Goal: Information Seeking & Learning: Learn about a topic

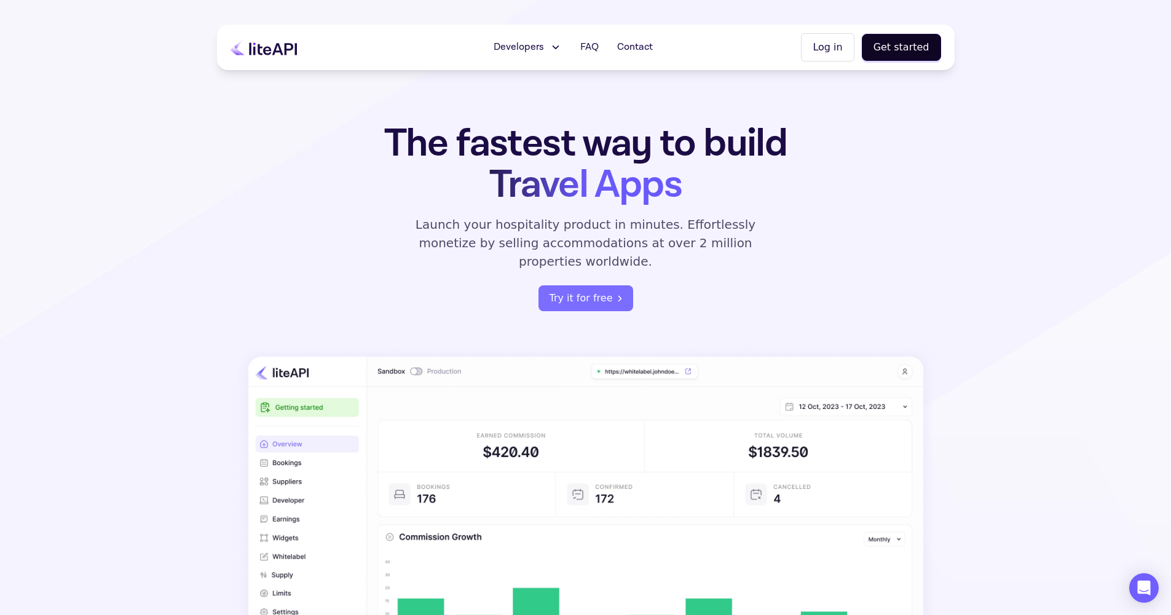
click at [535, 51] on span "Developers" at bounding box center [519, 47] width 50 height 15
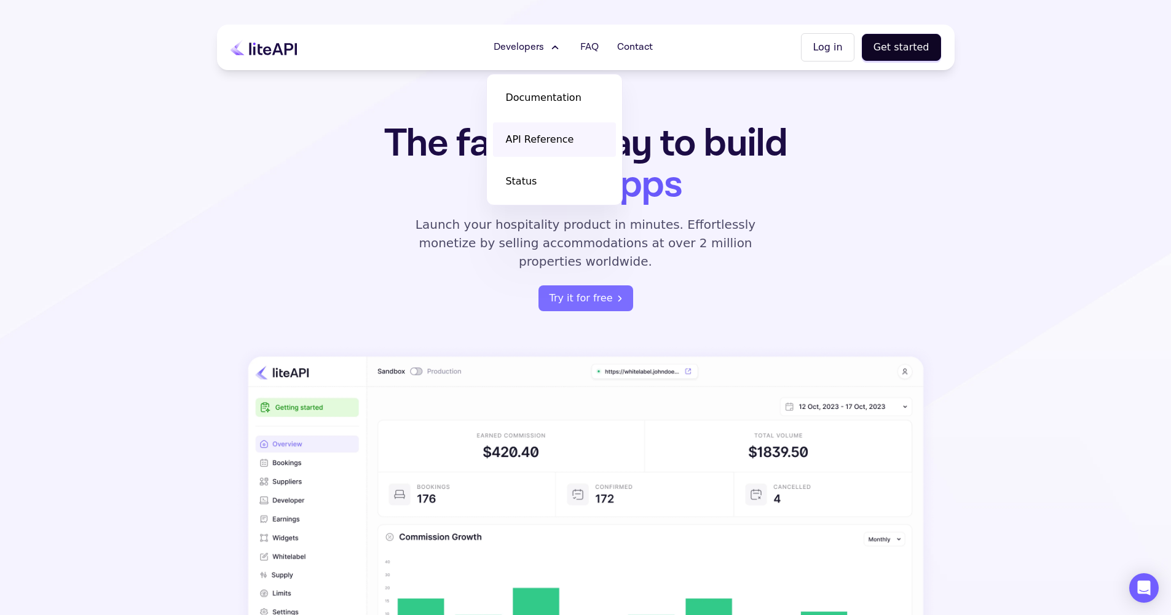
click at [548, 141] on span "API Reference" at bounding box center [539, 139] width 68 height 15
click at [912, 57] on button "Get started" at bounding box center [901, 47] width 79 height 27
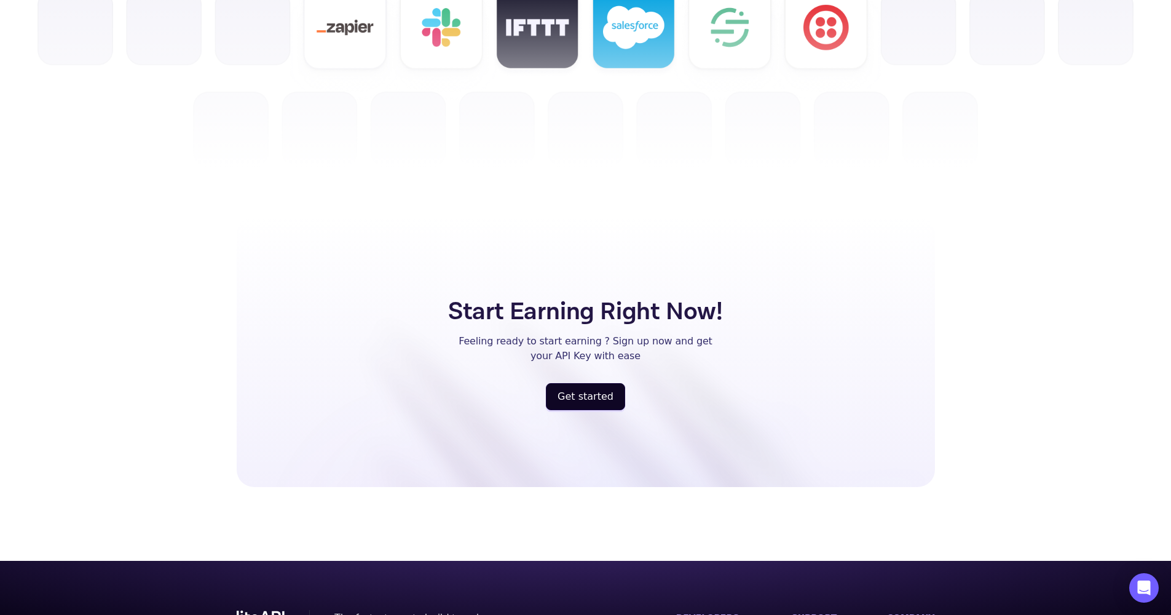
scroll to position [3143, 0]
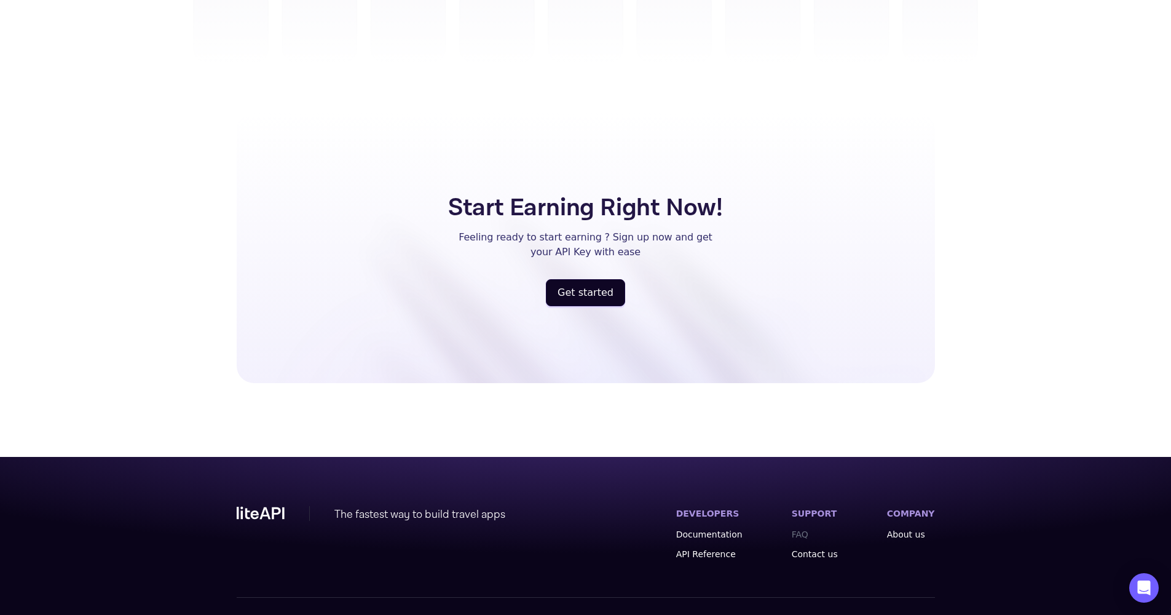
click at [812, 528] on link "FAQ" at bounding box center [815, 534] width 46 height 12
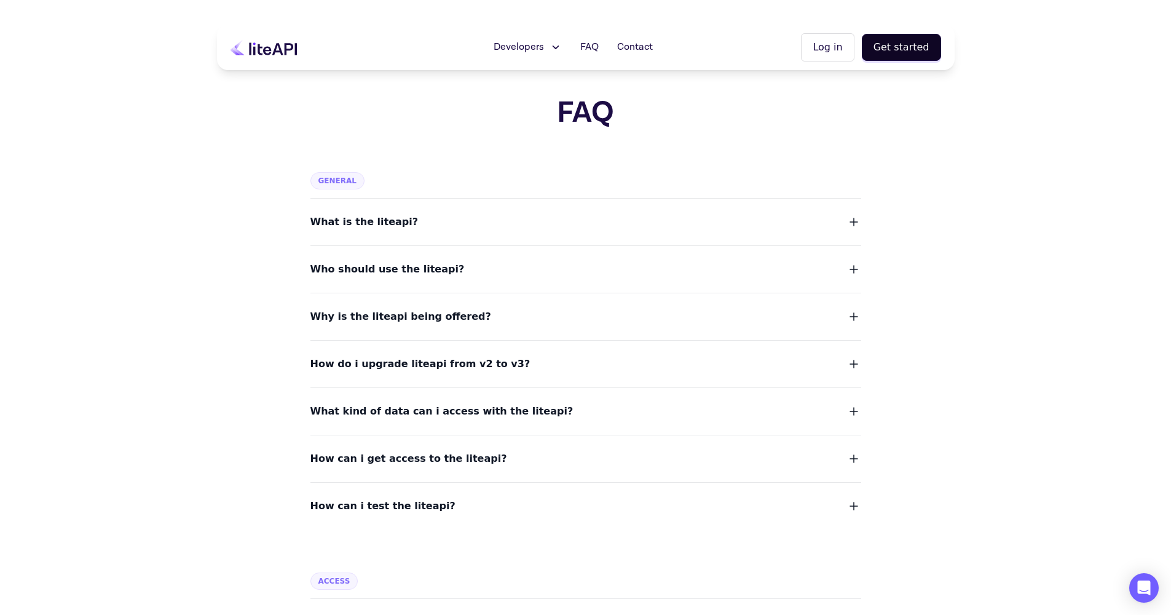
click at [562, 223] on button "What is the liteapi?" at bounding box center [585, 221] width 551 height 17
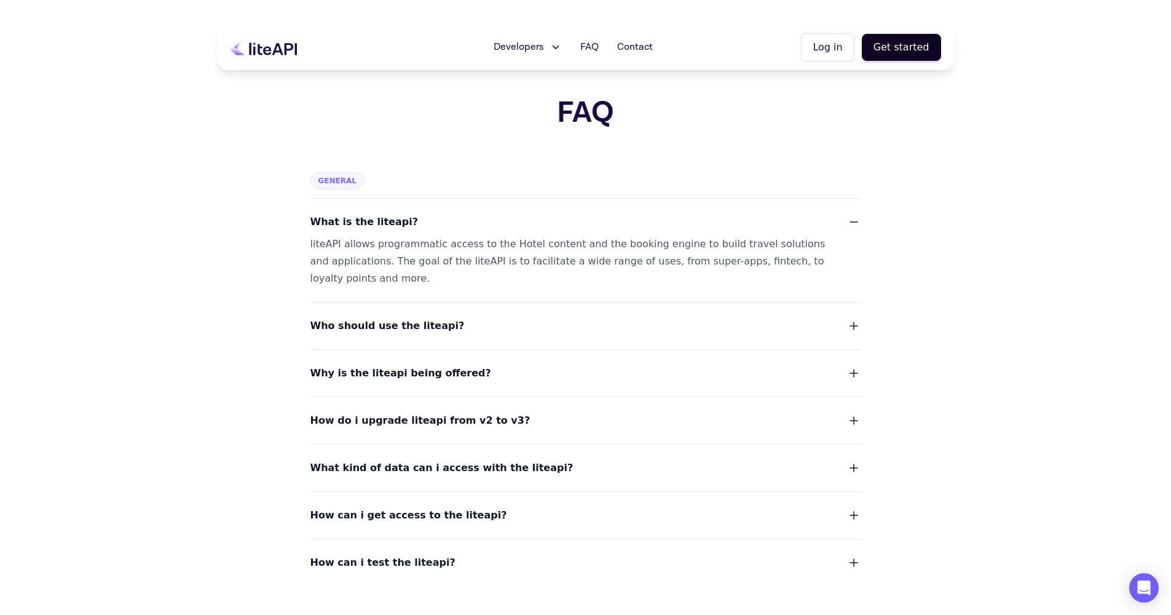
click at [562, 223] on button "What is the liteapi?" at bounding box center [585, 221] width 551 height 17
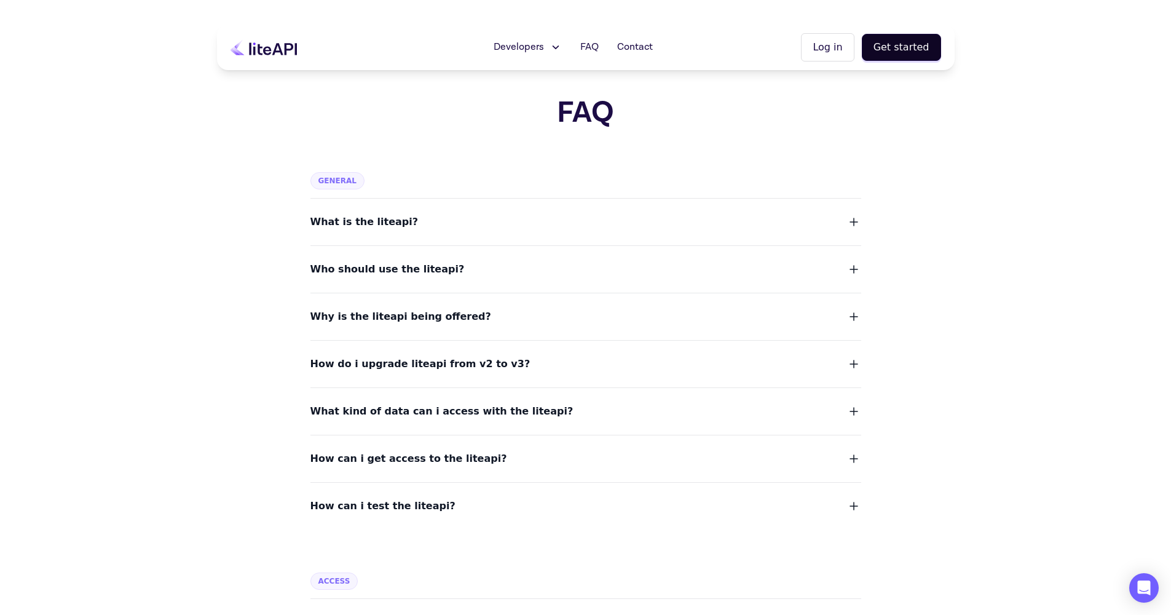
click at [502, 454] on button "How can i get access to the liteapi?" at bounding box center [585, 458] width 551 height 17
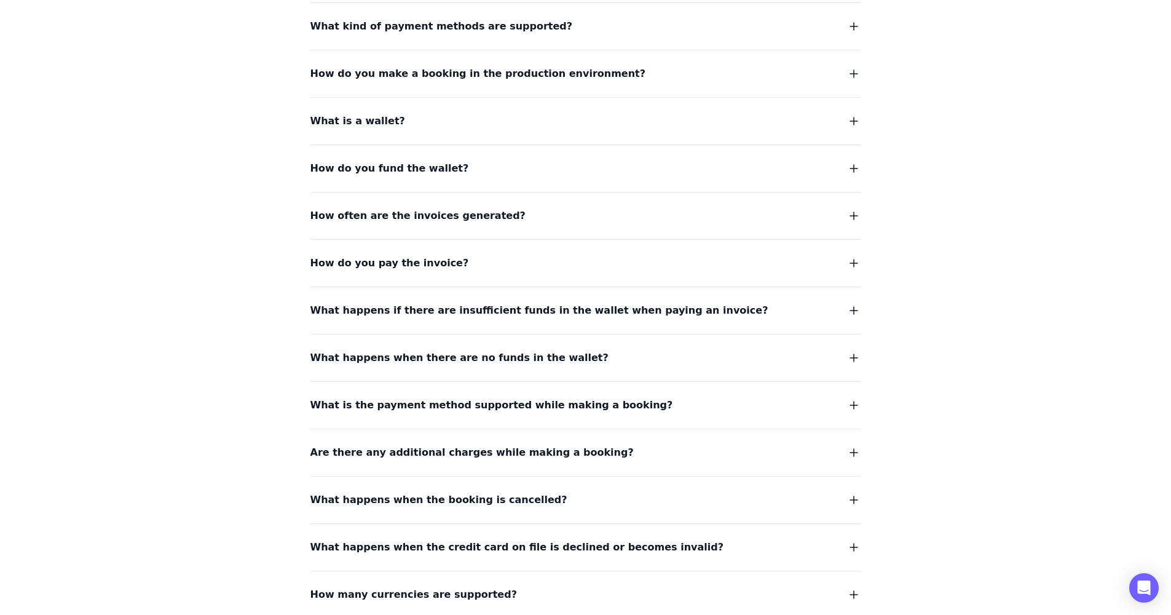
scroll to position [1396, 0]
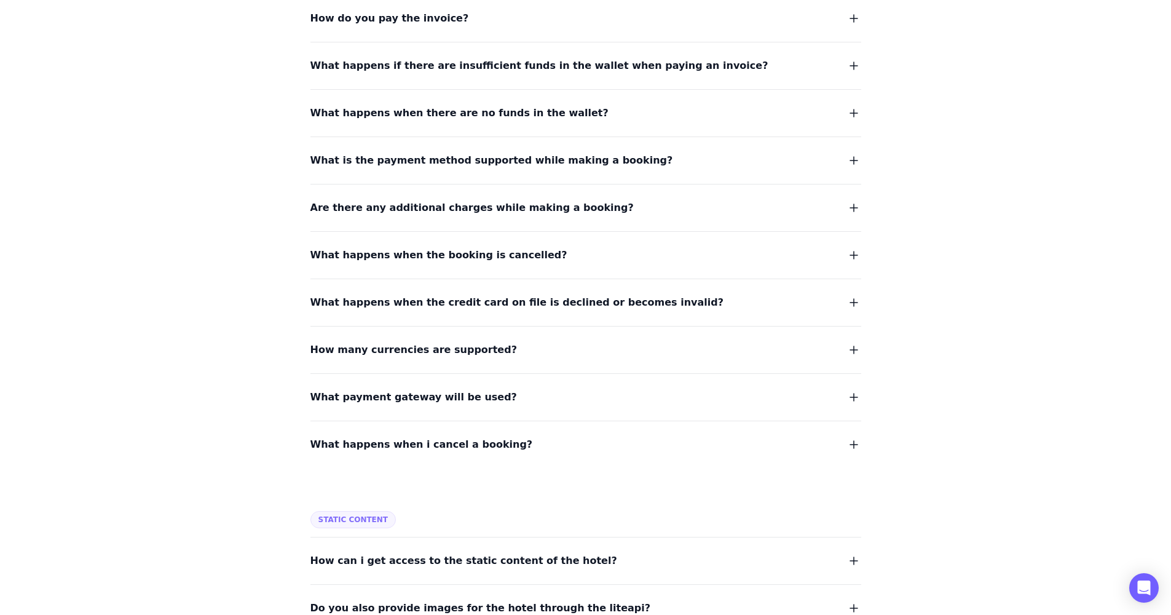
click at [444, 341] on span "How many currencies are supported?" at bounding box center [413, 349] width 207 height 17
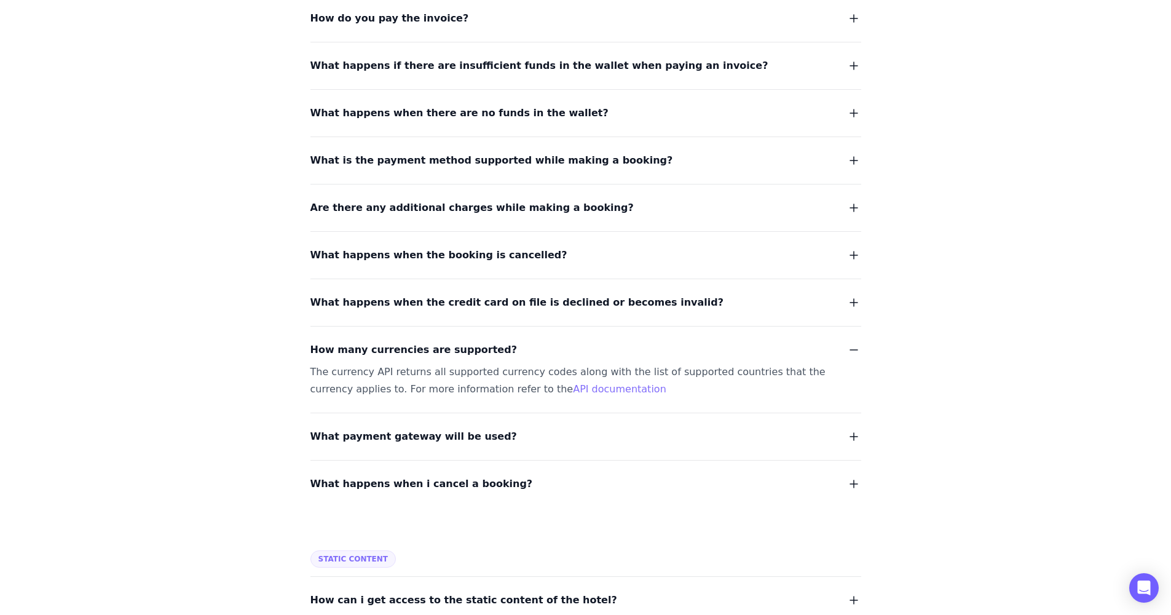
click at [451, 341] on span "How many currencies are supported?" at bounding box center [413, 349] width 207 height 17
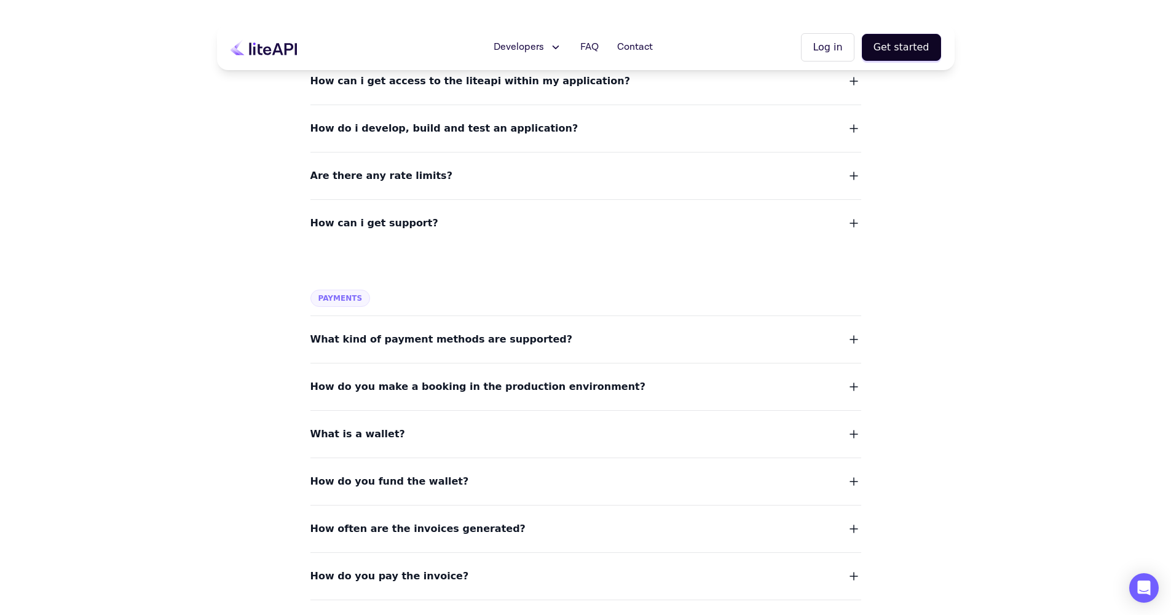
scroll to position [0, 0]
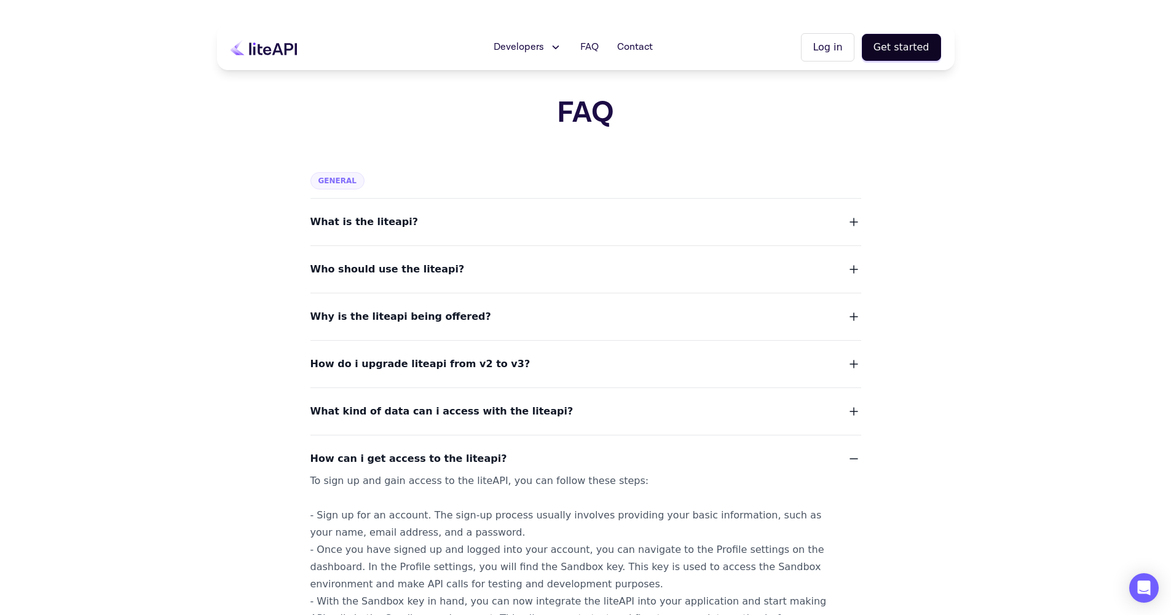
click at [272, 42] on icon at bounding box center [264, 47] width 66 height 16
